Goal: Information Seeking & Learning: Learn about a topic

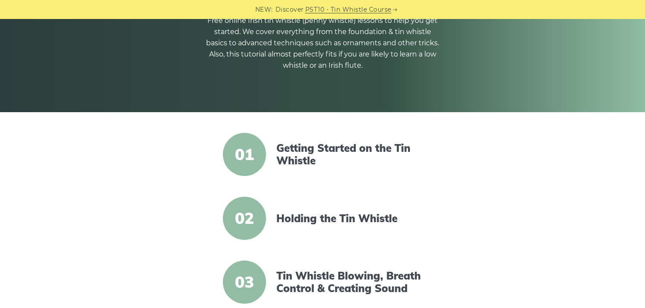
scroll to position [123, 0]
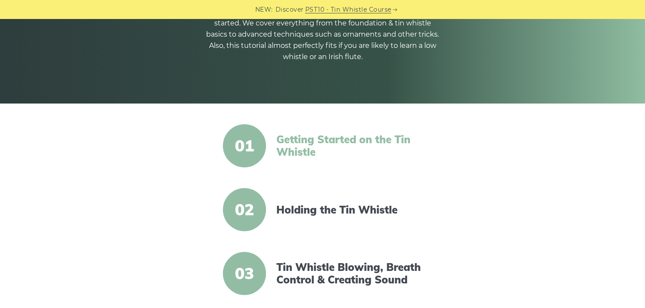
click at [302, 146] on link "Getting Started on the Tin Whistle" at bounding box center [351, 145] width 148 height 25
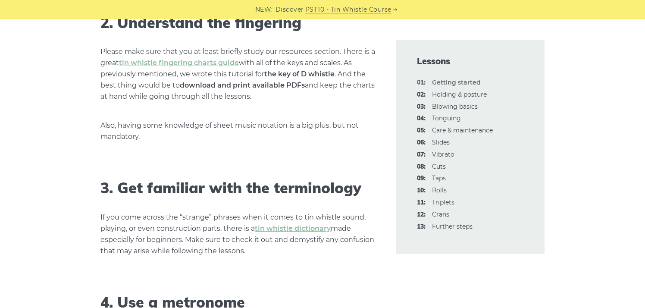
scroll to position [649, 0]
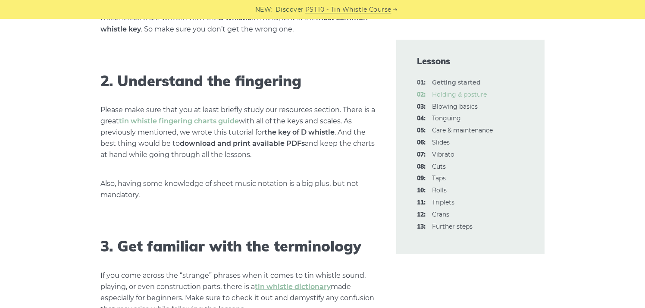
click at [449, 97] on link "02: Holding & posture" at bounding box center [459, 95] width 55 height 8
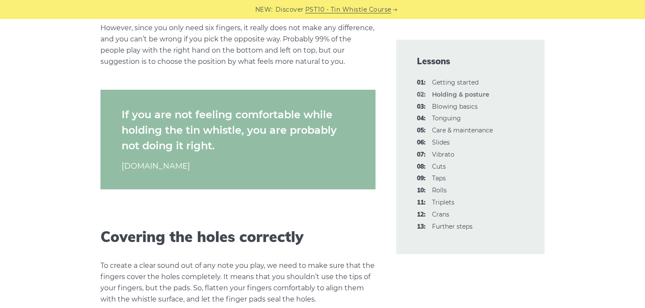
scroll to position [941, 0]
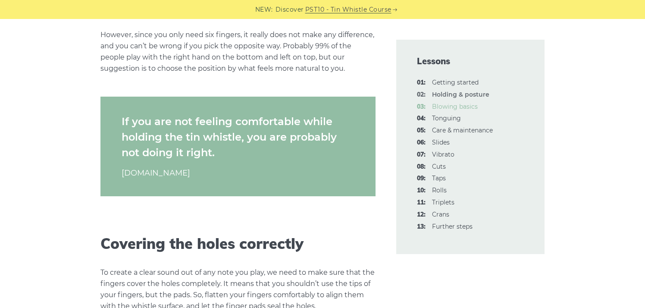
click at [456, 106] on link "03: Blowing basics" at bounding box center [455, 107] width 46 height 8
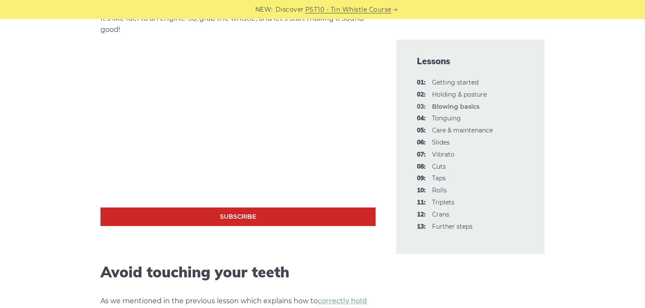
scroll to position [318, 0]
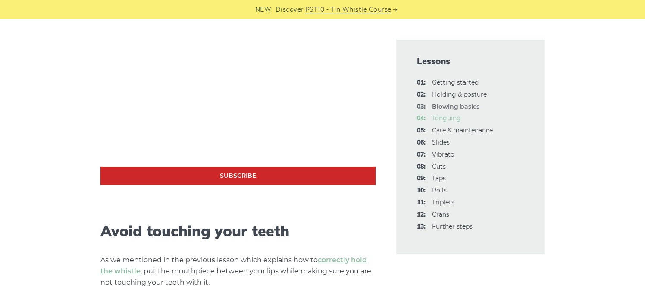
click at [448, 119] on link "04: Tonguing" at bounding box center [446, 118] width 29 height 8
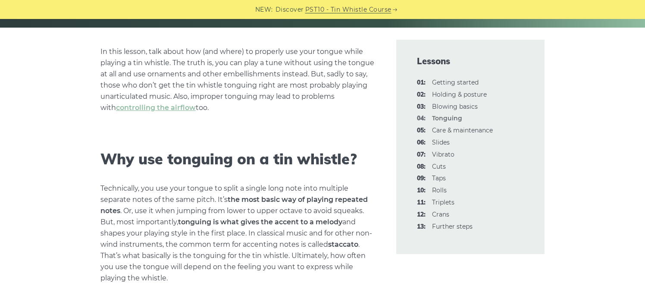
scroll to position [218, 0]
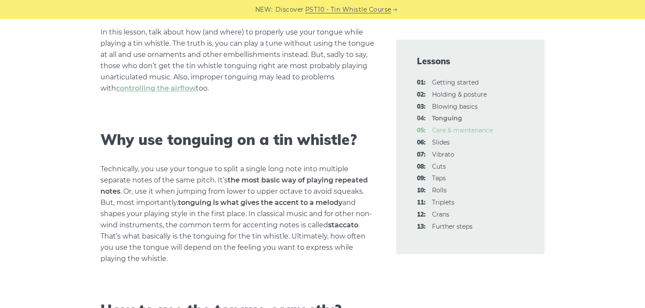
click at [460, 130] on link "05: Care & maintenance" at bounding box center [462, 130] width 61 height 8
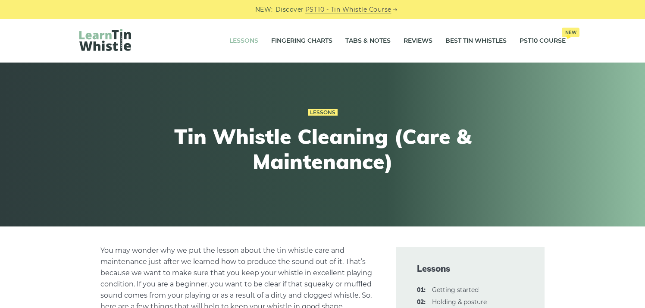
click at [248, 39] on link "Lessons" at bounding box center [243, 41] width 29 height 22
